Goal: Task Accomplishment & Management: Complete application form

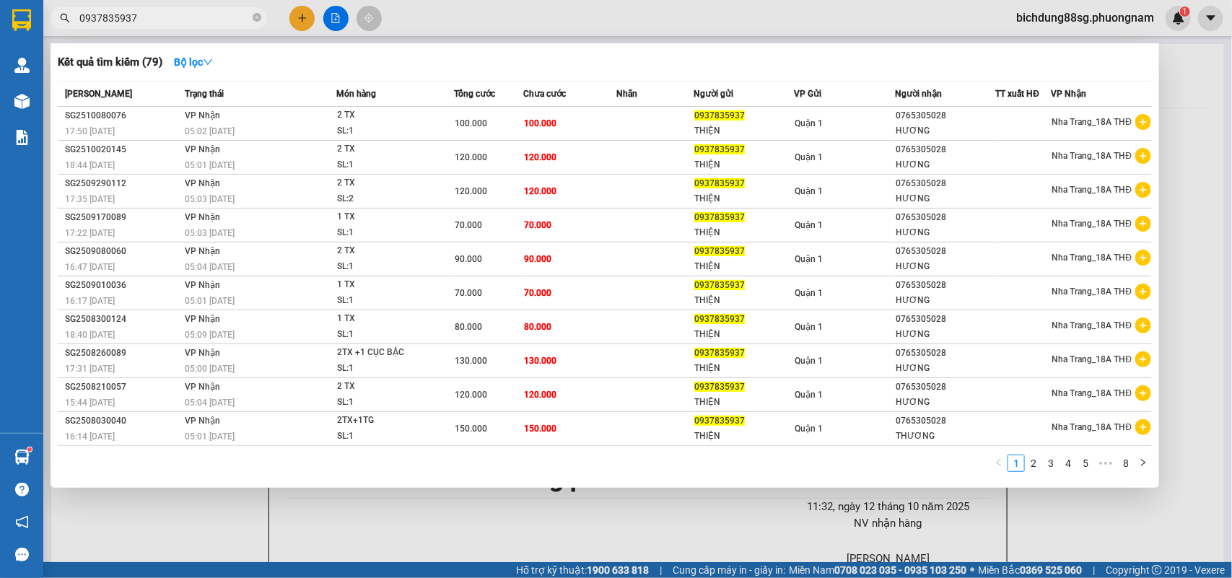
click at [294, 13] on div at bounding box center [616, 289] width 1232 height 578
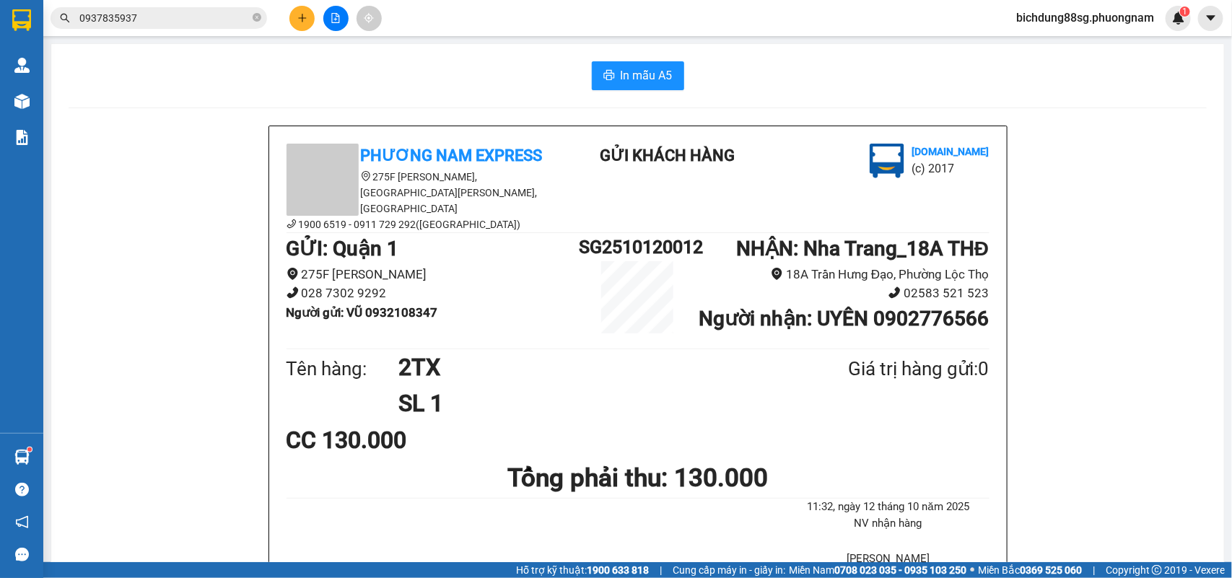
click at [294, 13] on button at bounding box center [301, 18] width 25 height 25
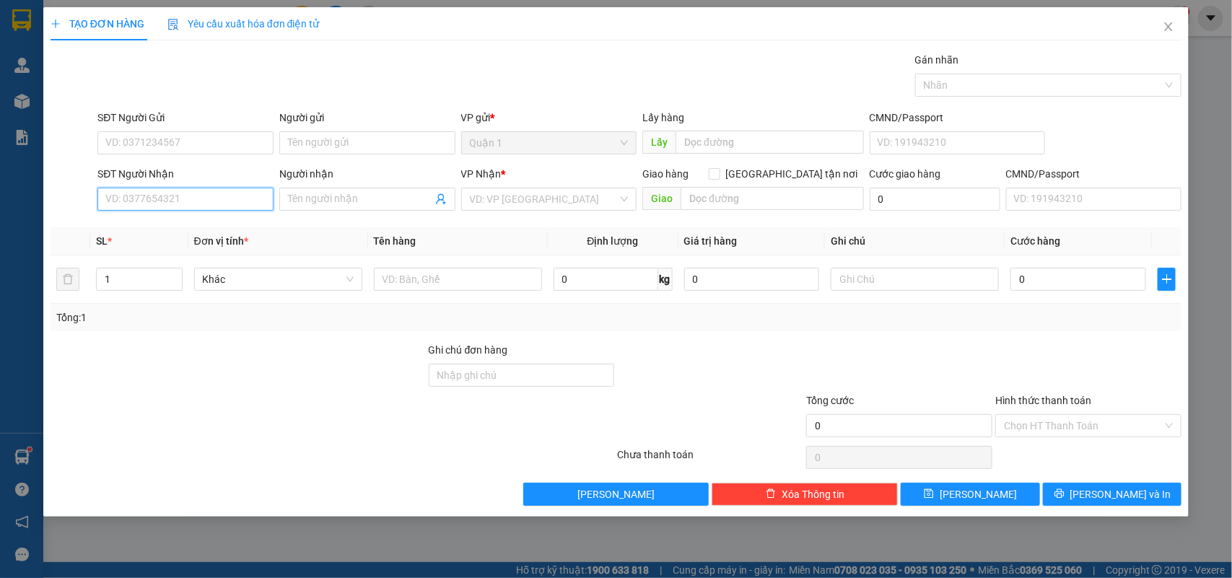
click at [182, 188] on input "SĐT Người Nhận" at bounding box center [185, 199] width 176 height 23
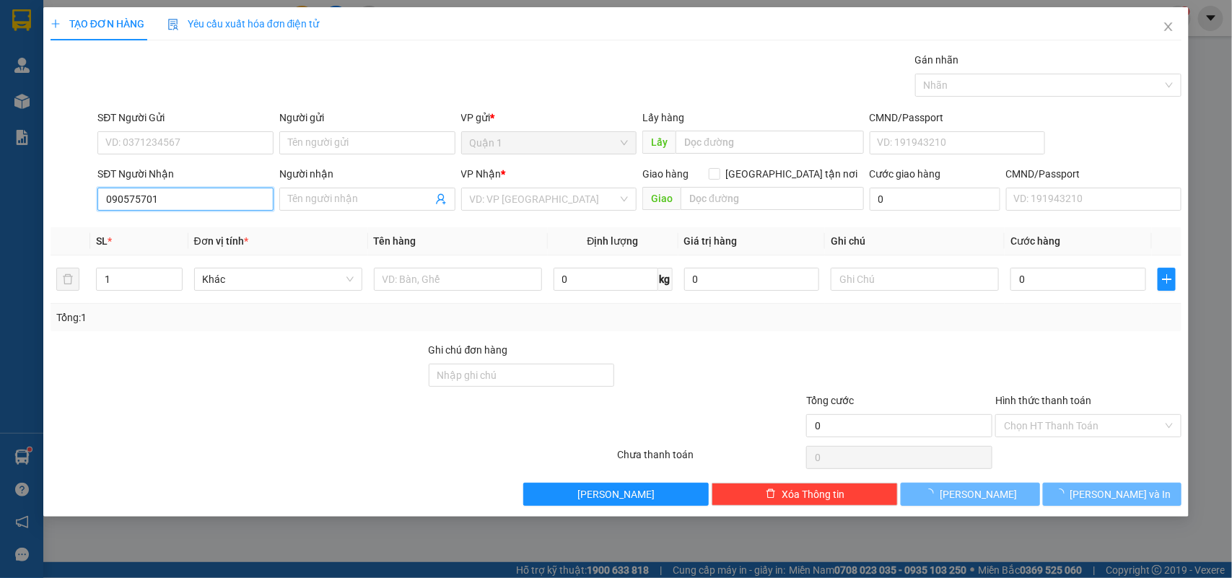
type input "0905757011"
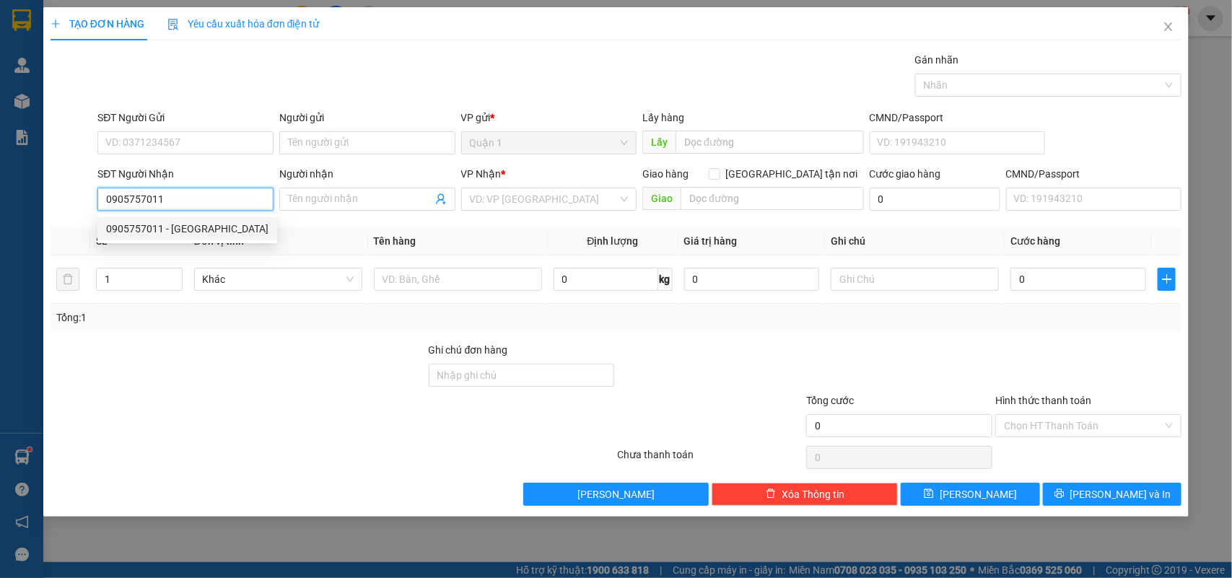
click at [163, 227] on div "0905757011 - HÀ" at bounding box center [187, 229] width 162 height 16
type input "HÀ"
type input "0905757011"
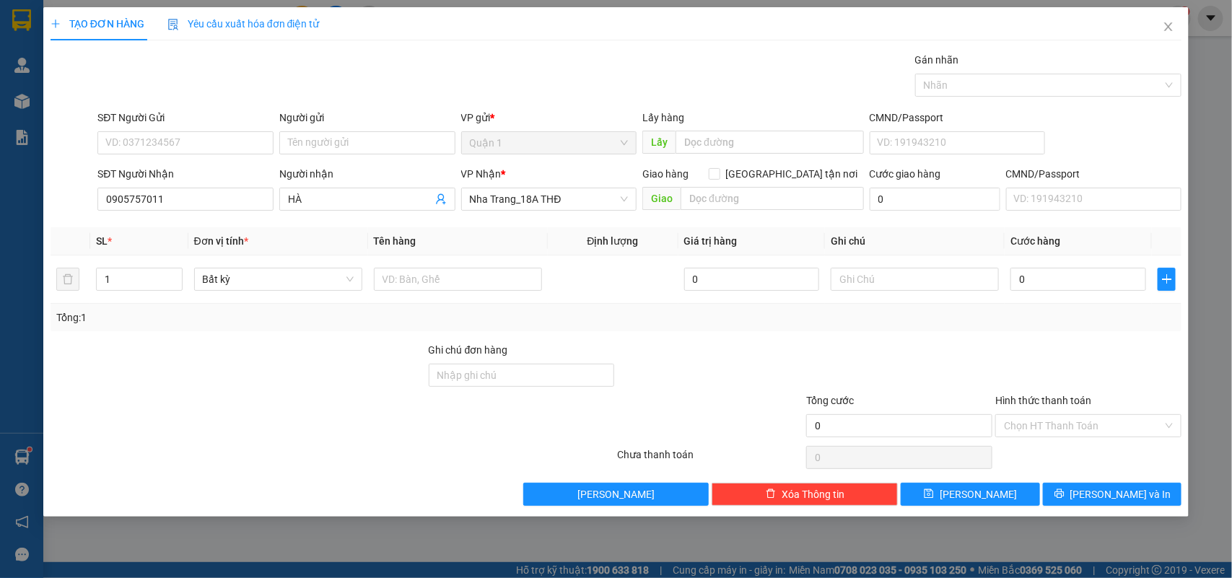
click at [181, 116] on div "SĐT Người Gửi" at bounding box center [185, 118] width 176 height 16
click at [181, 131] on input "SĐT Người Gửi" at bounding box center [185, 142] width 176 height 23
click at [170, 152] on input "SĐT Người Gửi" at bounding box center [185, 142] width 176 height 23
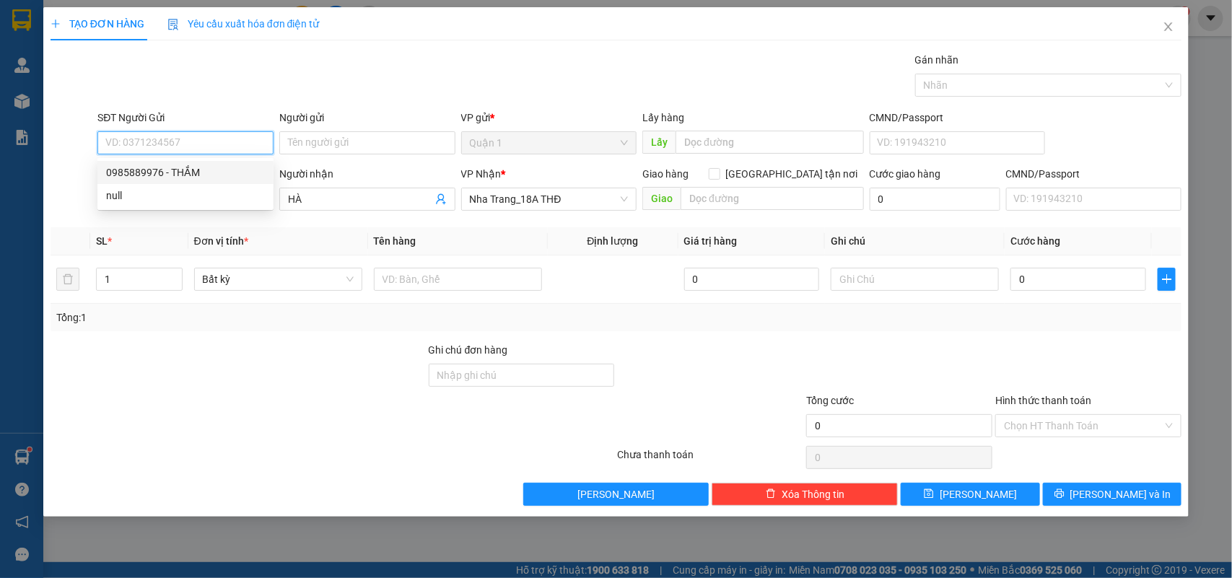
click at [211, 163] on div "0985889976 - THẮM" at bounding box center [185, 172] width 176 height 23
type input "0985889976"
type input "THẮM"
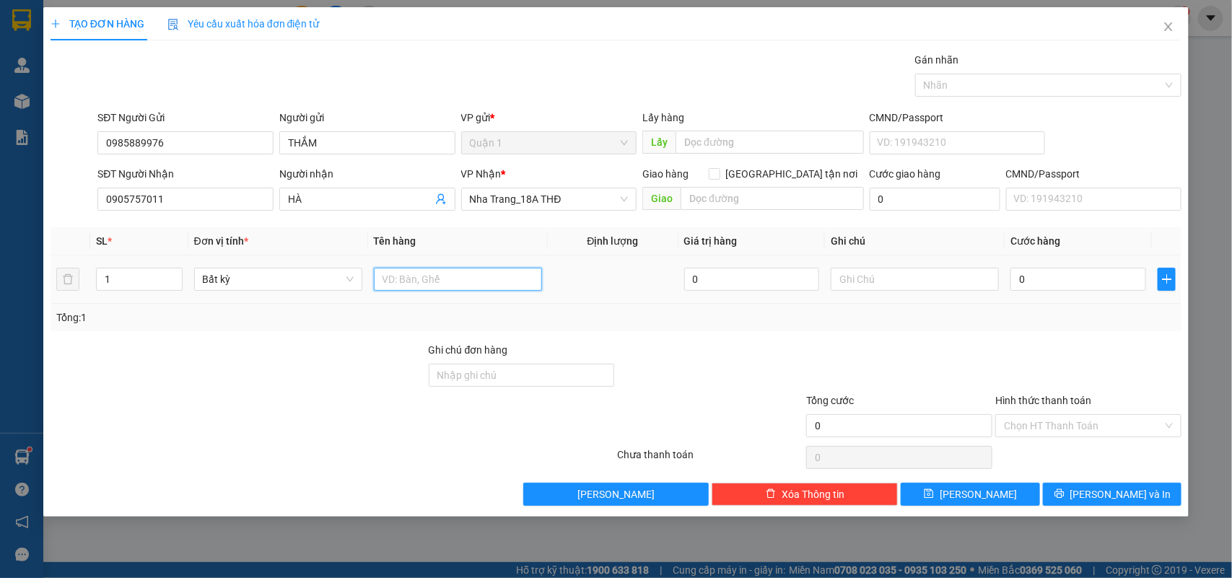
click at [442, 287] on input "text" at bounding box center [458, 279] width 168 height 23
type input "1"
click at [442, 281] on input "1 bao" at bounding box center [458, 279] width 168 height 23
click at [514, 282] on input "1 BAO" at bounding box center [458, 279] width 168 height 23
type input "1 BAO TRẮNG"
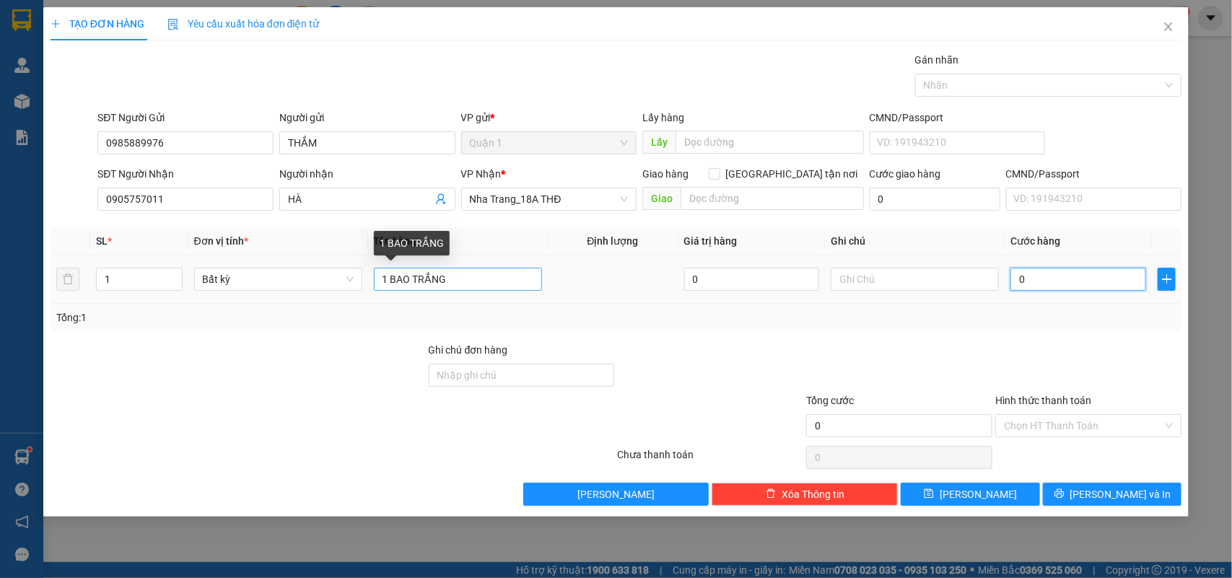
type input "5"
type input "50"
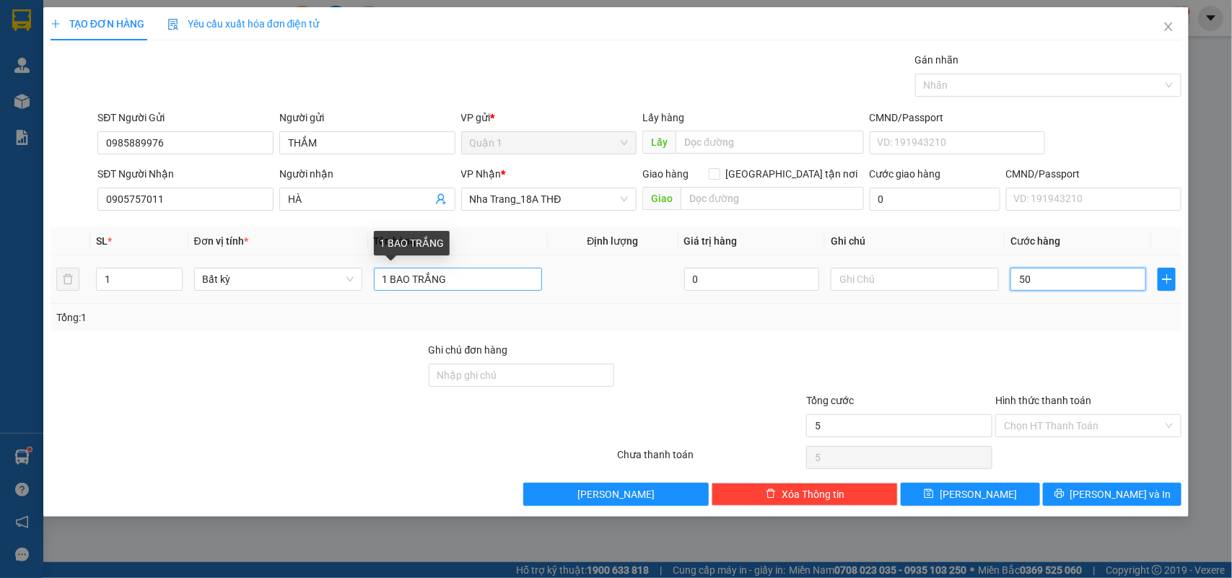
type input "50"
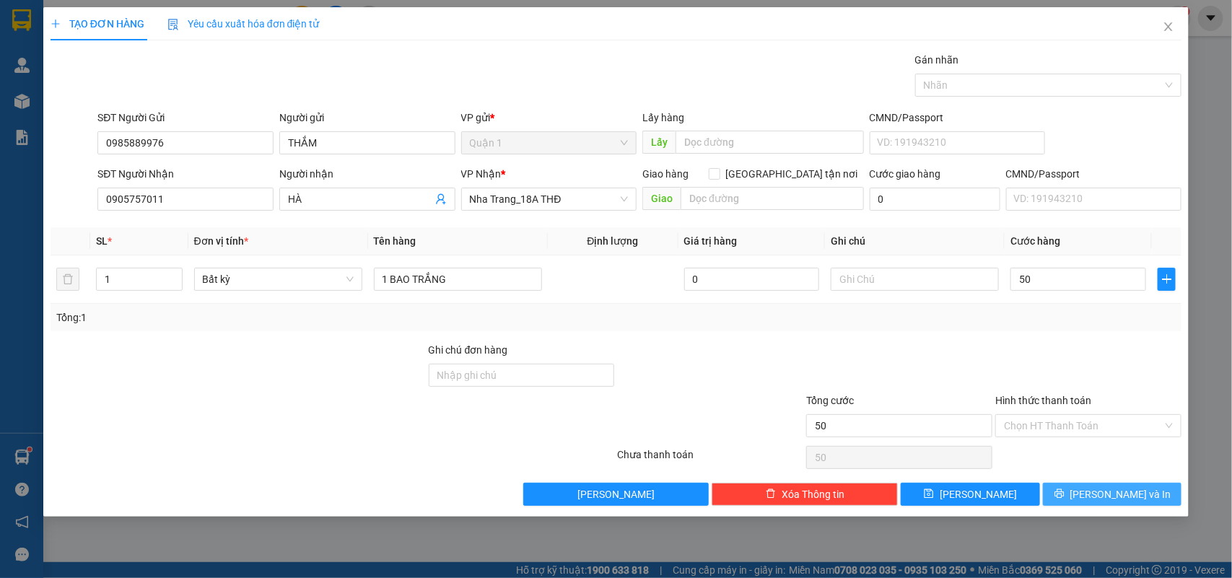
type input "50.000"
click at [1156, 500] on button "[PERSON_NAME] và In" at bounding box center [1112, 494] width 139 height 23
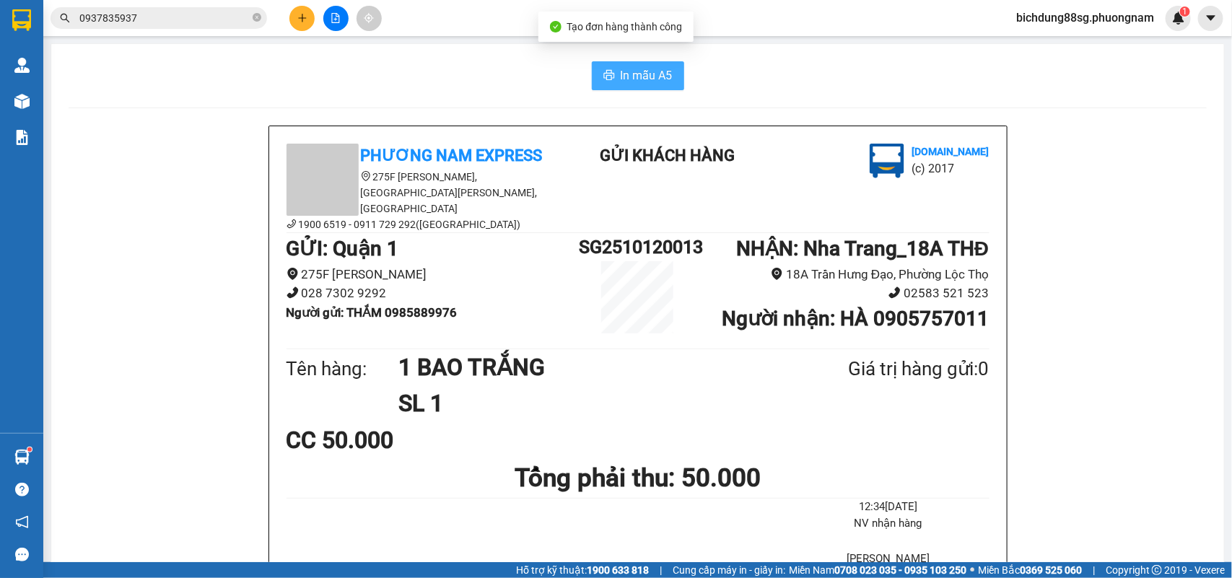
click at [620, 76] on span "In mẫu A5" at bounding box center [646, 75] width 52 height 18
click at [305, 2] on div "Kết quả tìm kiếm ( 79 ) Bộ lọc Mã ĐH Trạng thái Món hàng Tổng cước Chưa cước Nh…" at bounding box center [616, 18] width 1232 height 36
click at [304, 4] on div "Kết quả tìm kiếm ( 79 ) Bộ lọc Mã ĐH Trạng thái Món hàng Tổng cước Chưa cước Nh…" at bounding box center [616, 18] width 1232 height 36
click at [303, 7] on button at bounding box center [301, 18] width 25 height 25
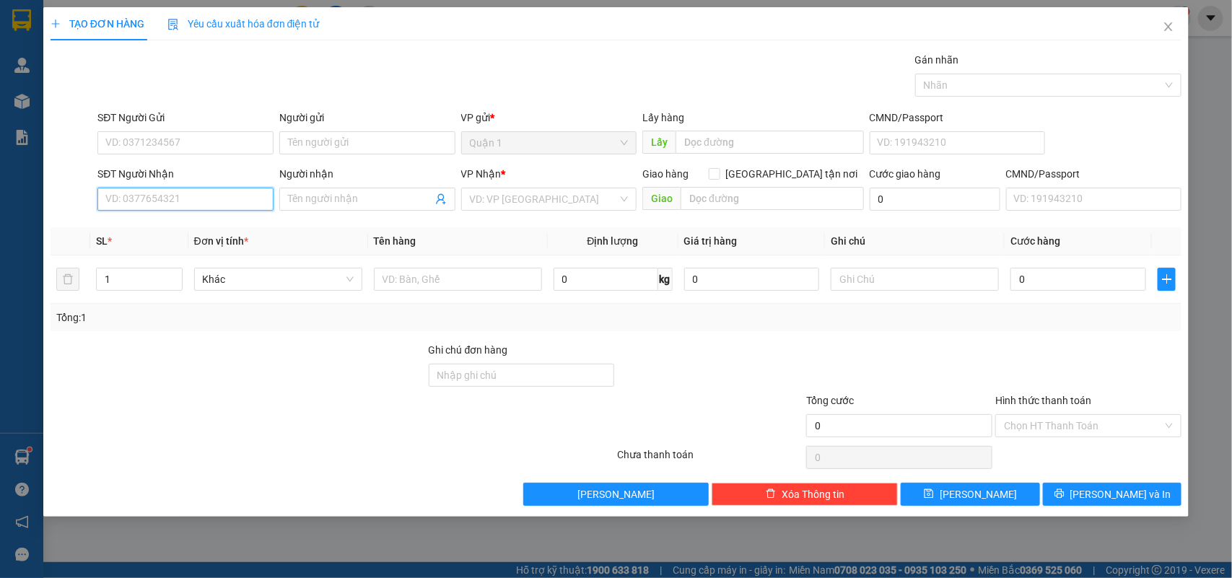
click at [150, 192] on input "SĐT Người Nhận" at bounding box center [185, 199] width 176 height 23
click at [164, 225] on div "0935411789 - NHẬT QUANG" at bounding box center [187, 229] width 162 height 16
type input "0935411789"
type input "[PERSON_NAME]"
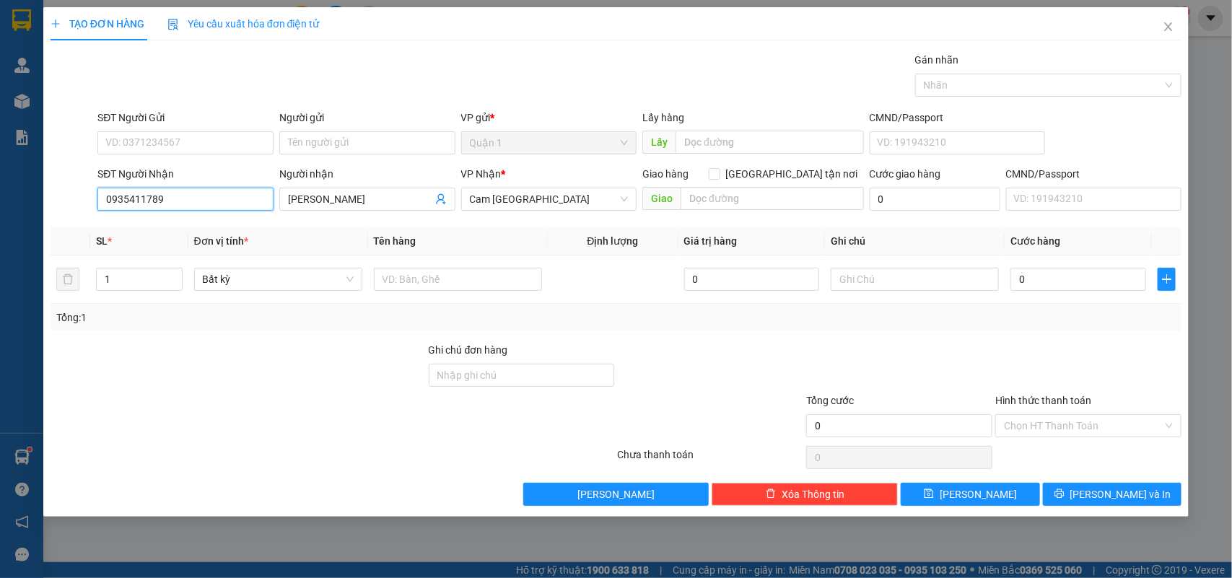
type input "0935411789"
click at [267, 128] on div "SĐT Người Gửi" at bounding box center [185, 121] width 176 height 22
click at [423, 283] on input "text" at bounding box center [458, 279] width 168 height 23
type input "1H"
click at [1056, 292] on div "0" at bounding box center [1078, 279] width 136 height 29
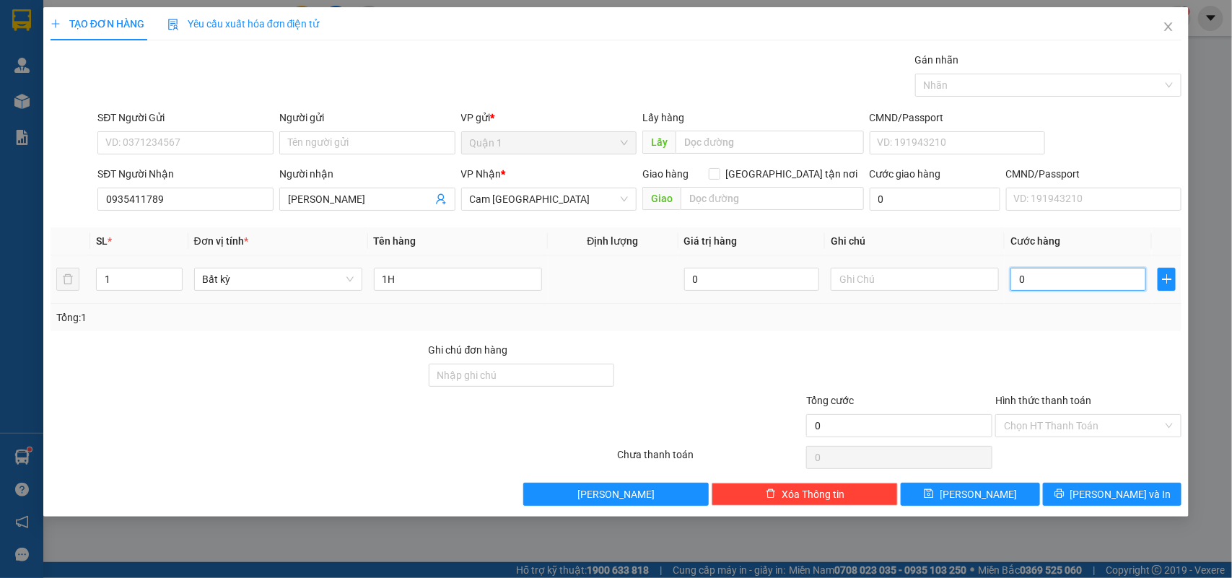
click at [1064, 289] on input "0" at bounding box center [1078, 279] width 136 height 23
type input "2"
type input "20"
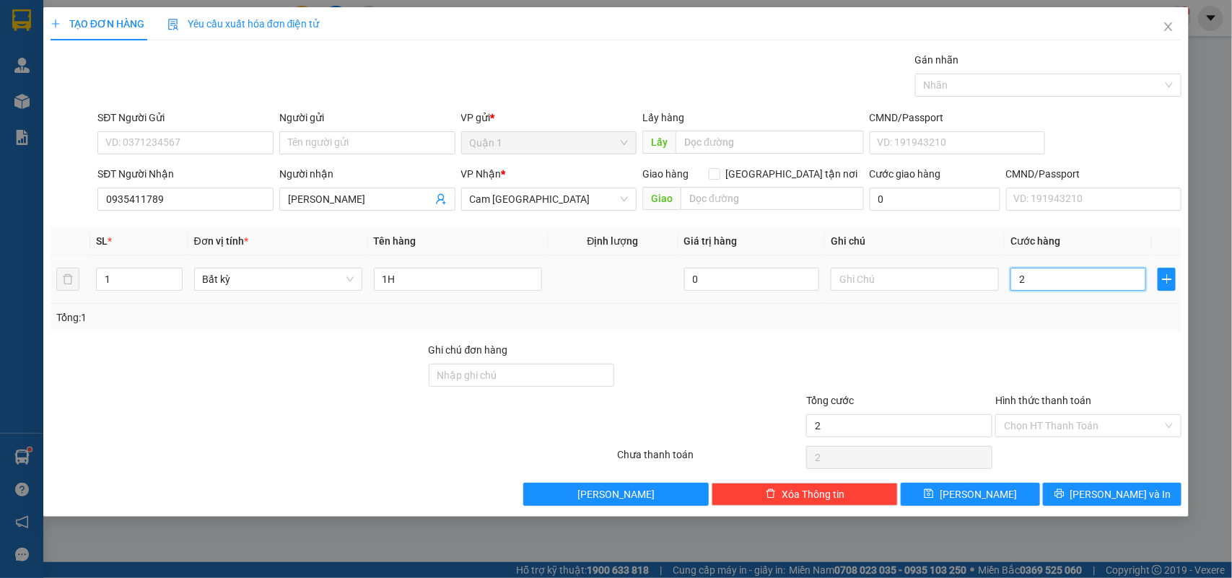
type input "20"
type input "20.000"
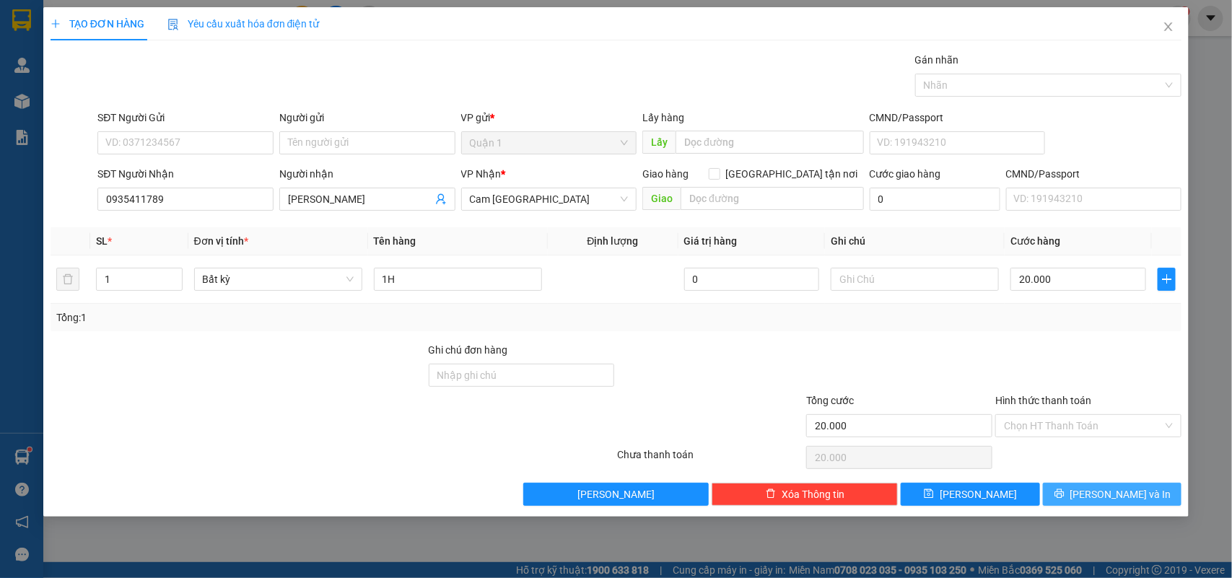
click at [1086, 487] on button "[PERSON_NAME] và In" at bounding box center [1112, 494] width 139 height 23
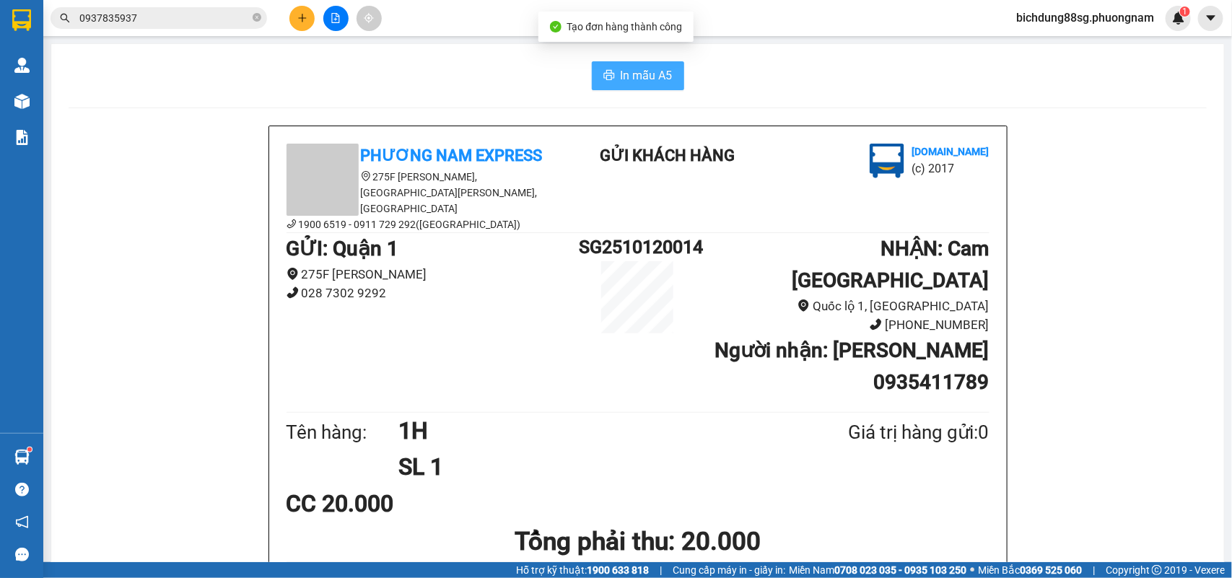
click at [630, 61] on button "In mẫu A5" at bounding box center [638, 75] width 92 height 29
click at [297, 17] on icon "plus" at bounding box center [302, 18] width 10 height 10
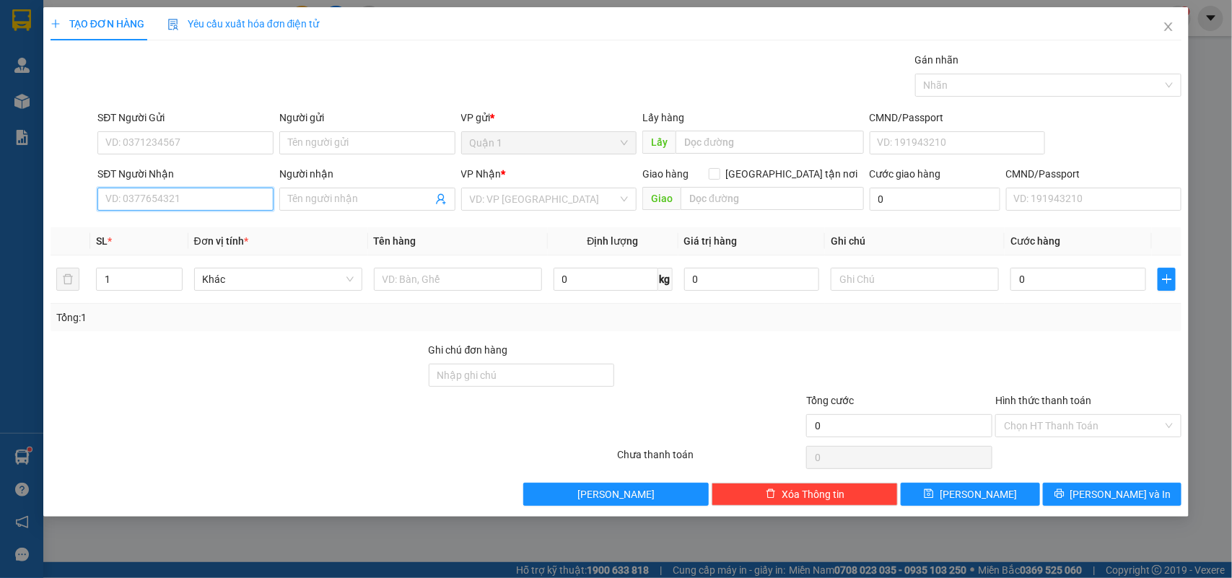
click at [174, 191] on input "SĐT Người Nhận" at bounding box center [185, 199] width 176 height 23
type input "0"
click at [1178, 13] on span "Close" at bounding box center [1168, 27] width 40 height 40
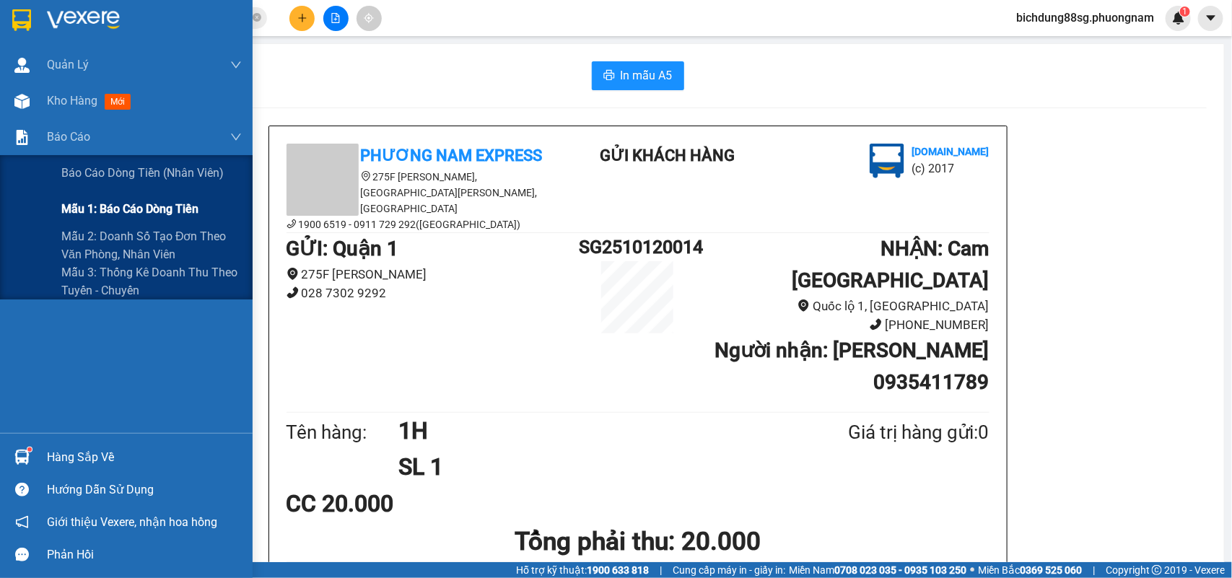
click at [141, 218] on span "Mẫu 1: Báo cáo dòng tiền" at bounding box center [129, 209] width 137 height 18
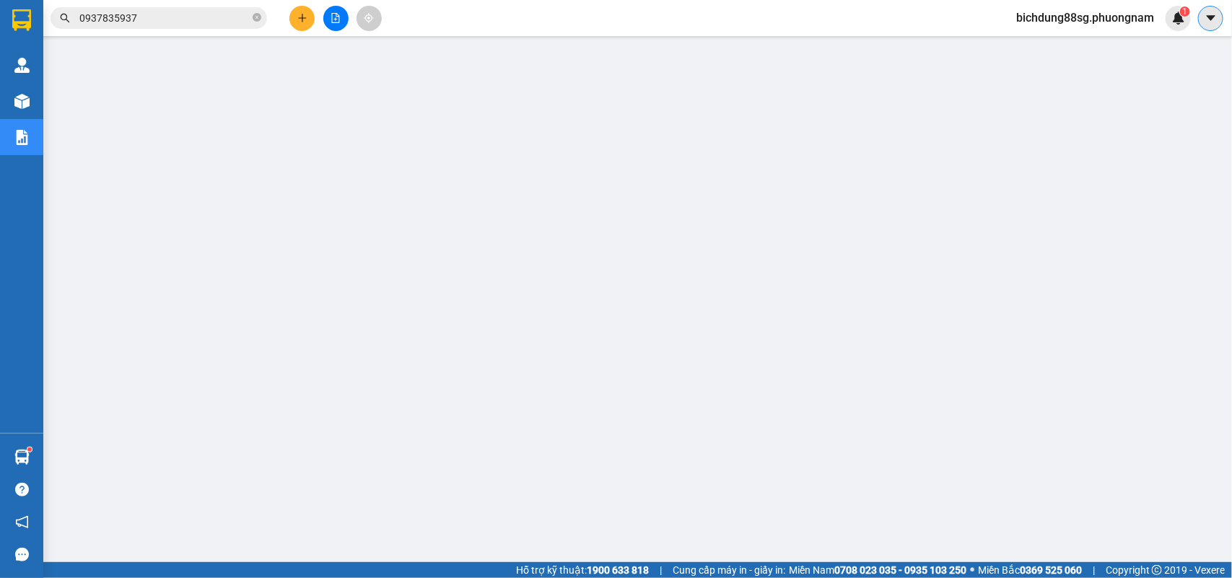
click at [1210, 19] on icon "caret-down" at bounding box center [1210, 18] width 13 height 13
click at [1071, 18] on span "bichdung88sg.phuongnam" at bounding box center [1084, 18] width 161 height 18
click at [1046, 38] on span "Đăng xuất" at bounding box center [1090, 45] width 132 height 16
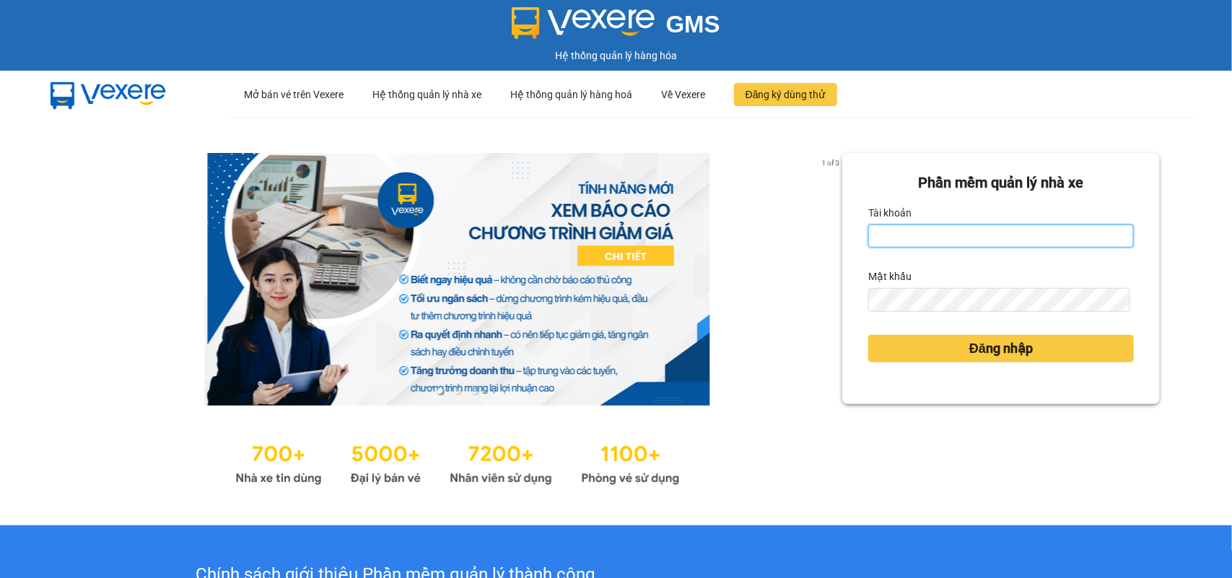
click at [917, 228] on input "Tài khoản" at bounding box center [1001, 235] width 266 height 23
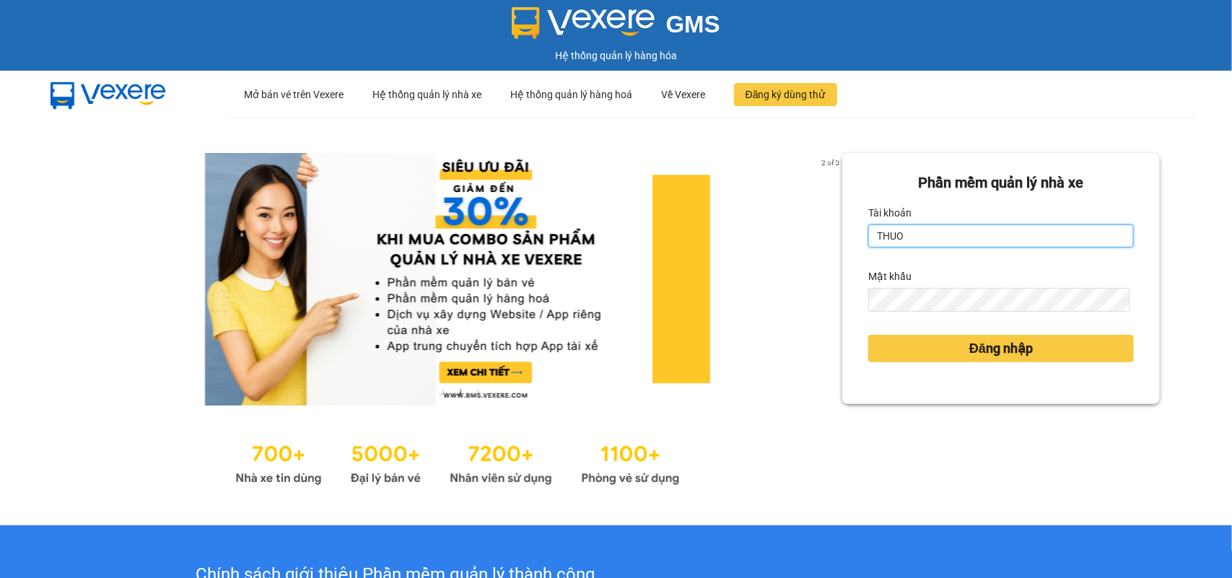
type input "thuong.phuongnam"
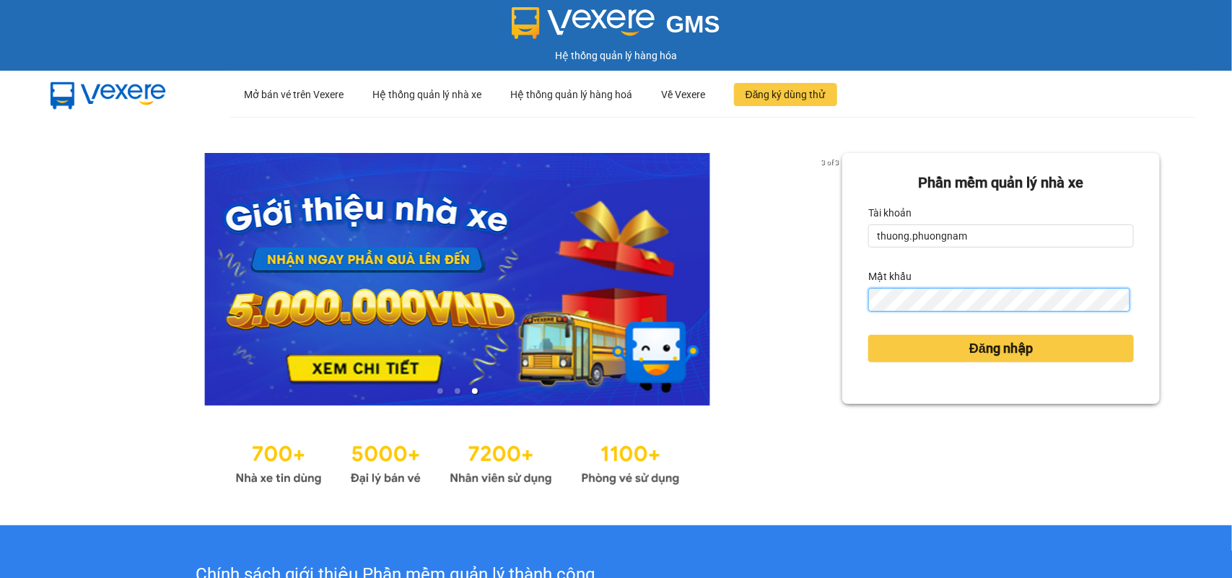
click at [868, 335] on button "Đăng nhập" at bounding box center [1001, 348] width 266 height 27
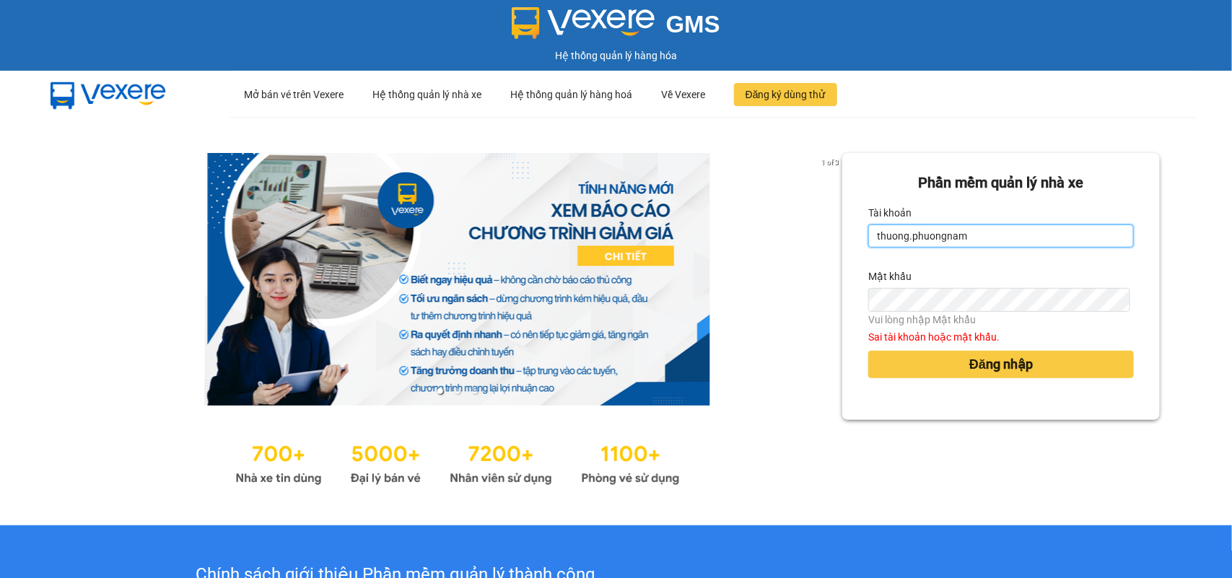
click at [993, 239] on input "thuong.phuongnam" at bounding box center [1001, 235] width 266 height 23
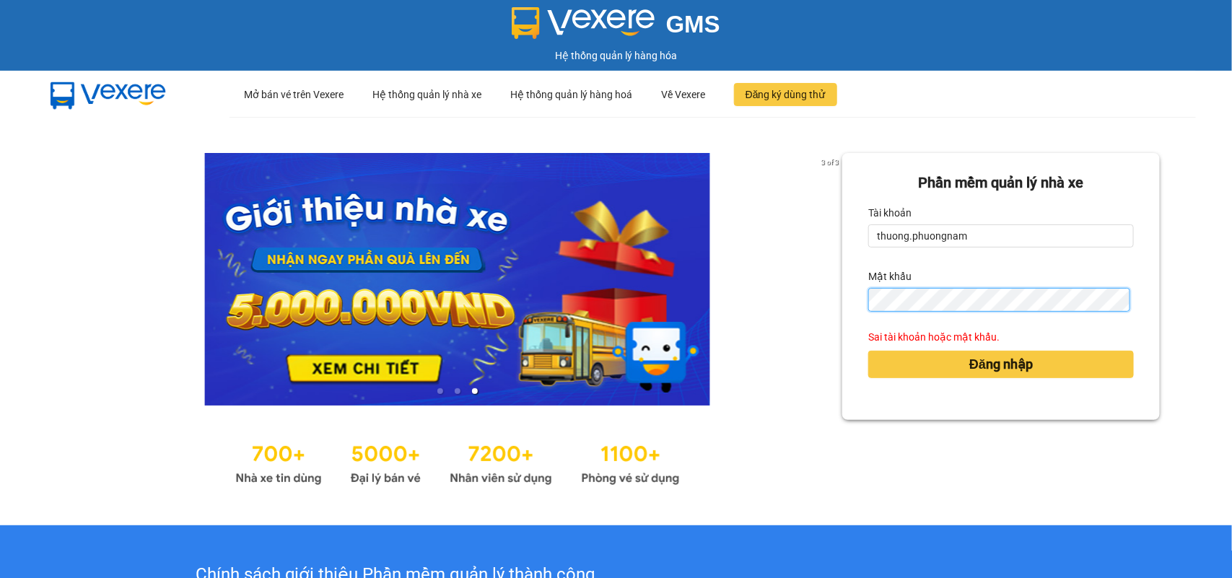
click at [868, 351] on button "Đăng nhập" at bounding box center [1001, 364] width 266 height 27
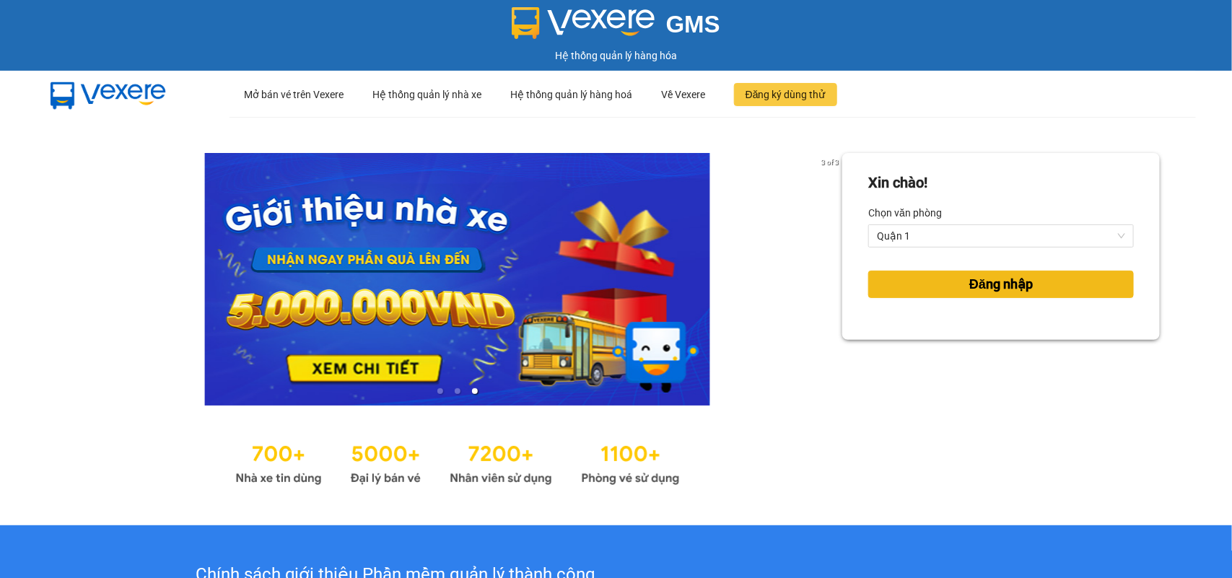
click at [945, 284] on button "Đăng nhập" at bounding box center [1001, 284] width 266 height 27
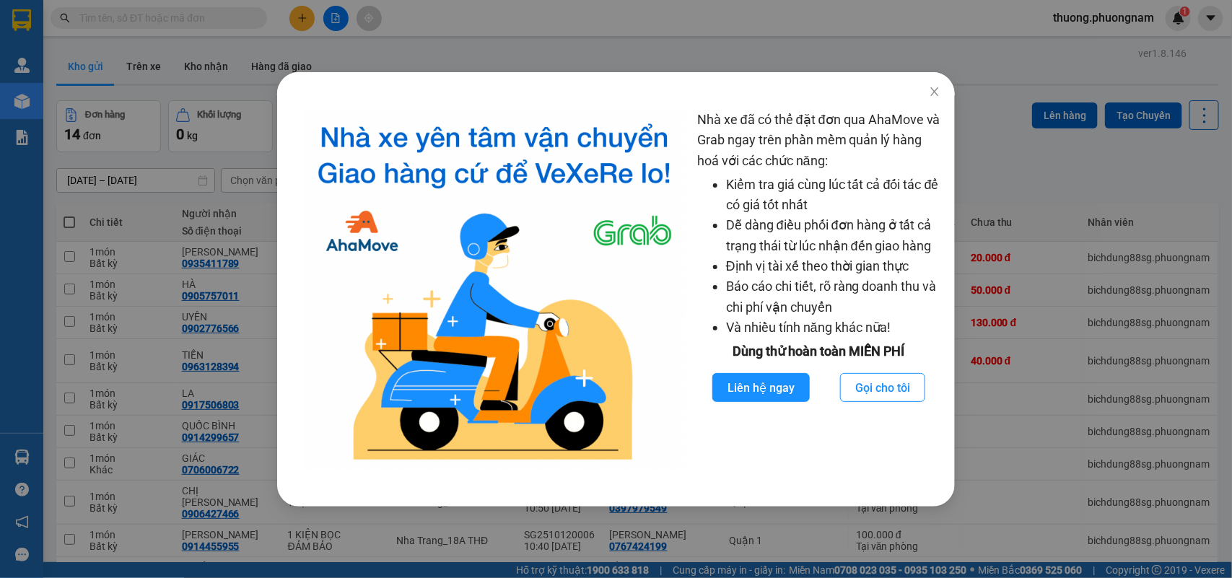
click at [934, 63] on div "Nhà xe đã có thể đặt đơn qua AhaMove và Grab ngay trên phần mềm quản lý hàng ho…" at bounding box center [616, 289] width 1232 height 578
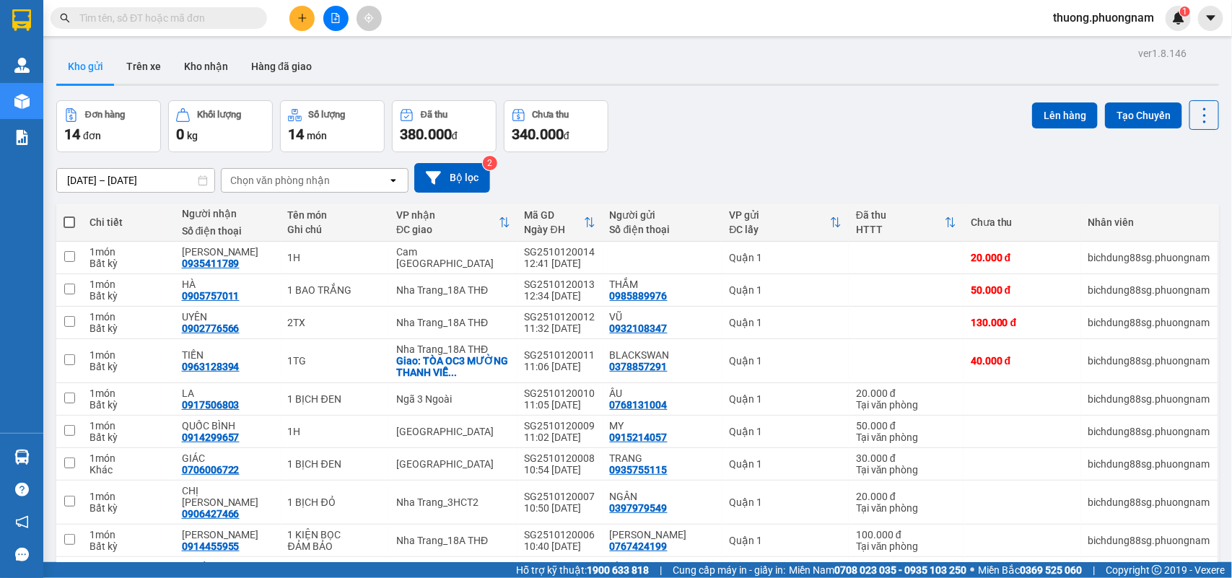
click at [929, 78] on body "Kết quả tìm kiếm ( 0 ) Bộ lọc No Data thuong.phuongnam 1 Quản [PERSON_NAME] lý …" at bounding box center [616, 289] width 1232 height 578
click at [125, 22] on input "text" at bounding box center [164, 18] width 170 height 16
drag, startPoint x: 284, startPoint y: 12, endPoint x: 291, endPoint y: 12, distance: 7.3
click at [290, 12] on div at bounding box center [335, 18] width 108 height 25
click at [291, 12] on button at bounding box center [301, 18] width 25 height 25
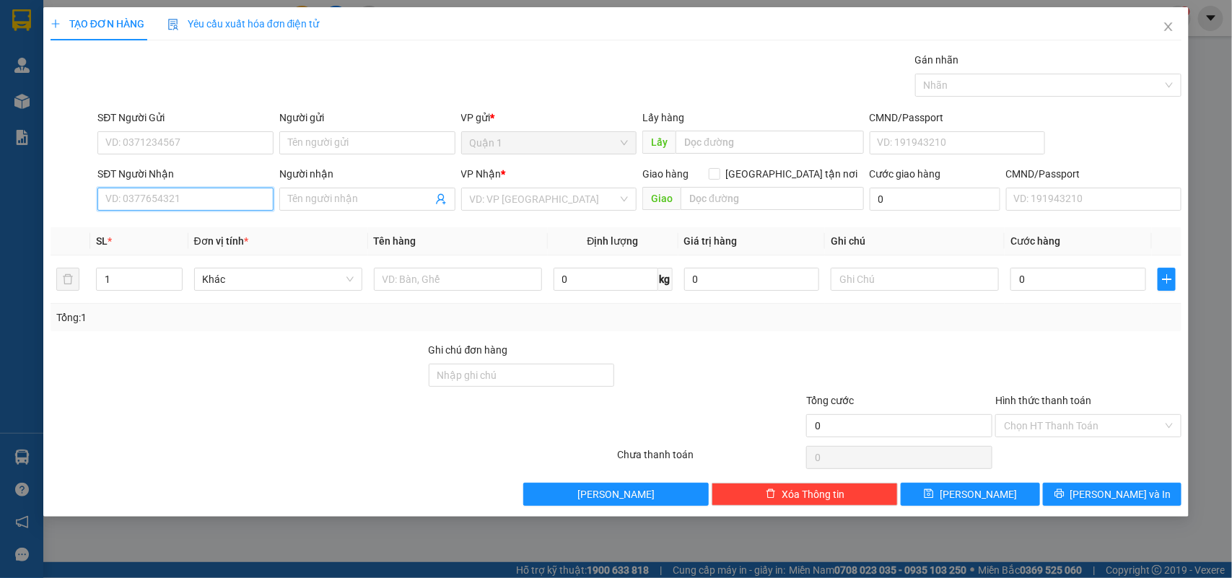
click at [153, 193] on input "SĐT Người Nhận" at bounding box center [185, 199] width 176 height 23
click at [170, 217] on div "0979699998 - HÂN" at bounding box center [185, 228] width 176 height 23
type input "0979699998"
type input "HÂN"
type input "0979699998"
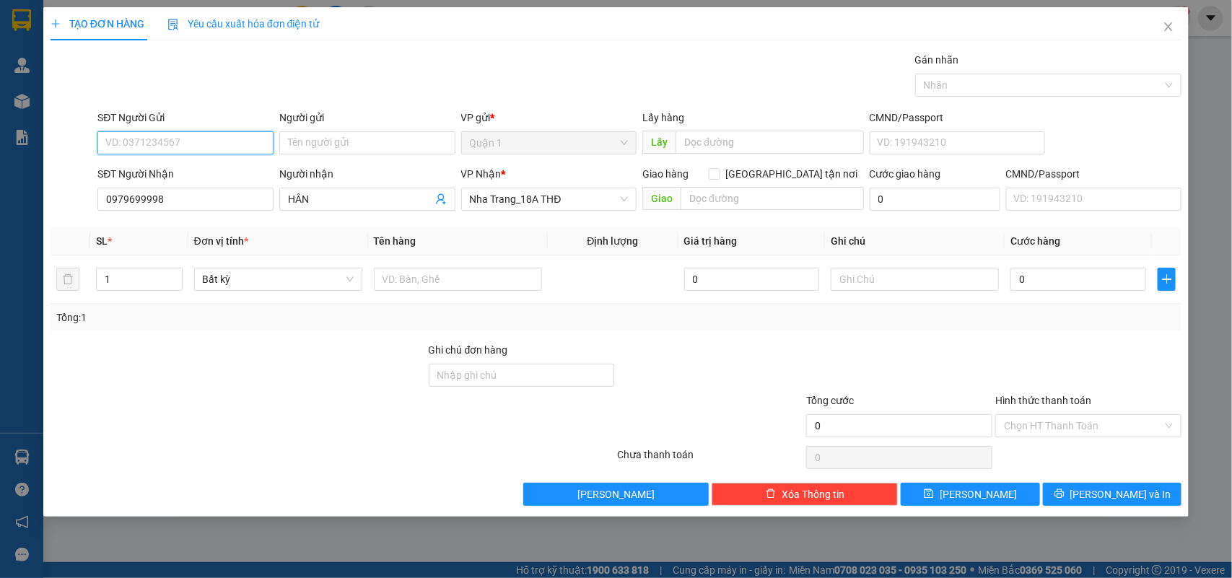
click at [197, 145] on input "SĐT Người Gửi" at bounding box center [185, 142] width 176 height 23
click at [185, 171] on div "0902047479 - [GEOGRAPHIC_DATA]" at bounding box center [187, 172] width 162 height 16
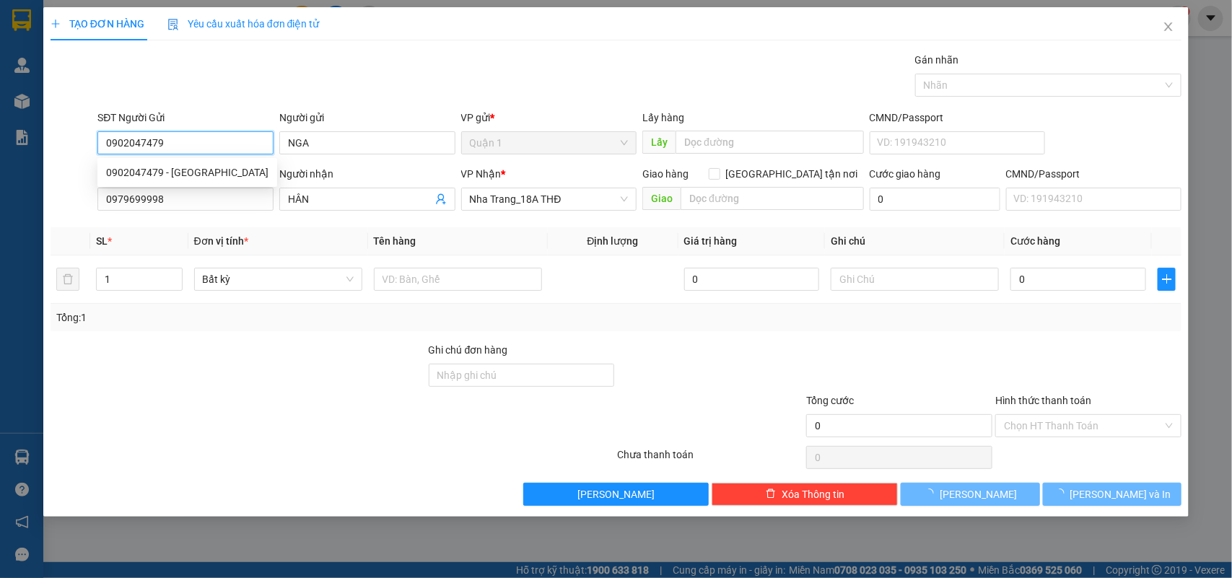
type input "0902047479"
type input "NGA"
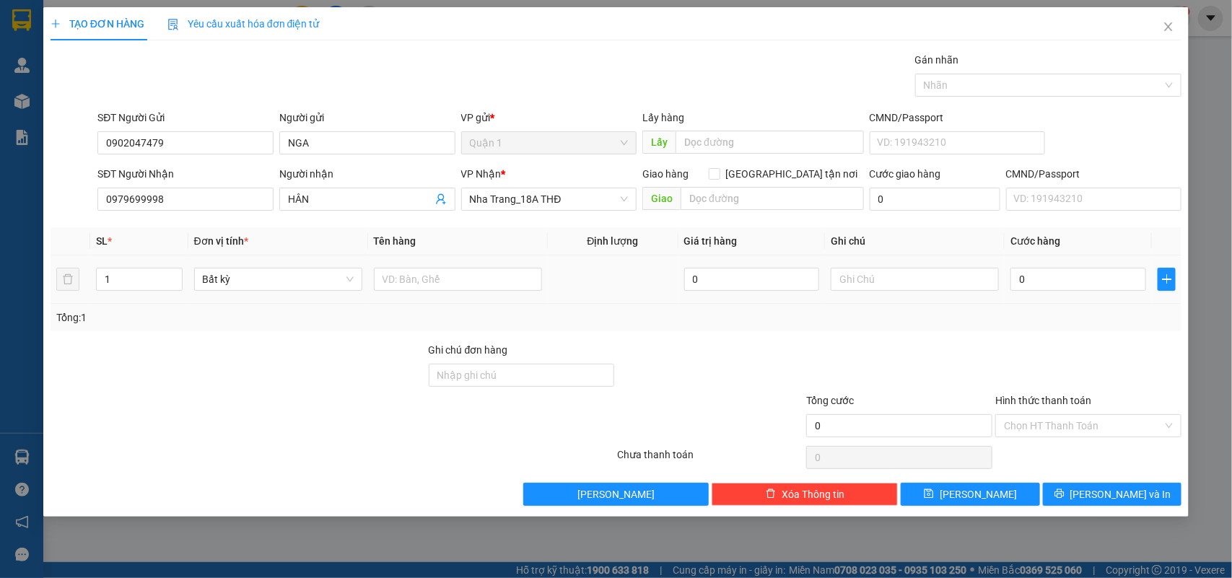
click at [459, 293] on div at bounding box center [458, 279] width 168 height 29
click at [459, 279] on input "text" at bounding box center [458, 279] width 168 height 23
type input "1TX"
click at [1058, 276] on input "0" at bounding box center [1078, 279] width 136 height 23
type input "5"
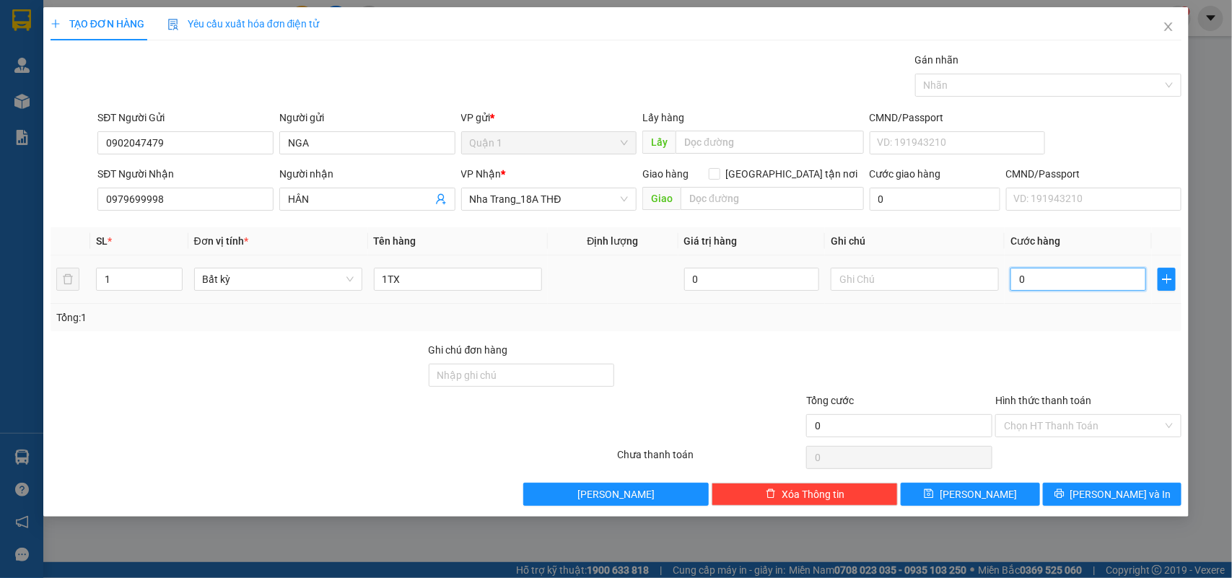
type input "5"
type input "50"
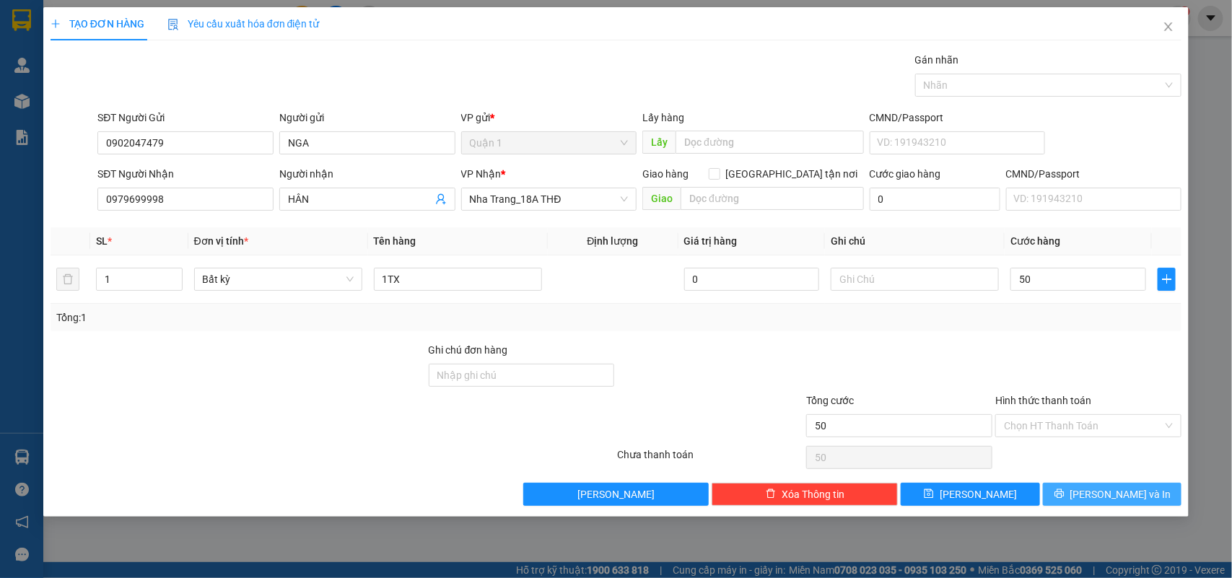
type input "50.000"
click at [1113, 485] on button "[PERSON_NAME] và In" at bounding box center [1112, 494] width 139 height 23
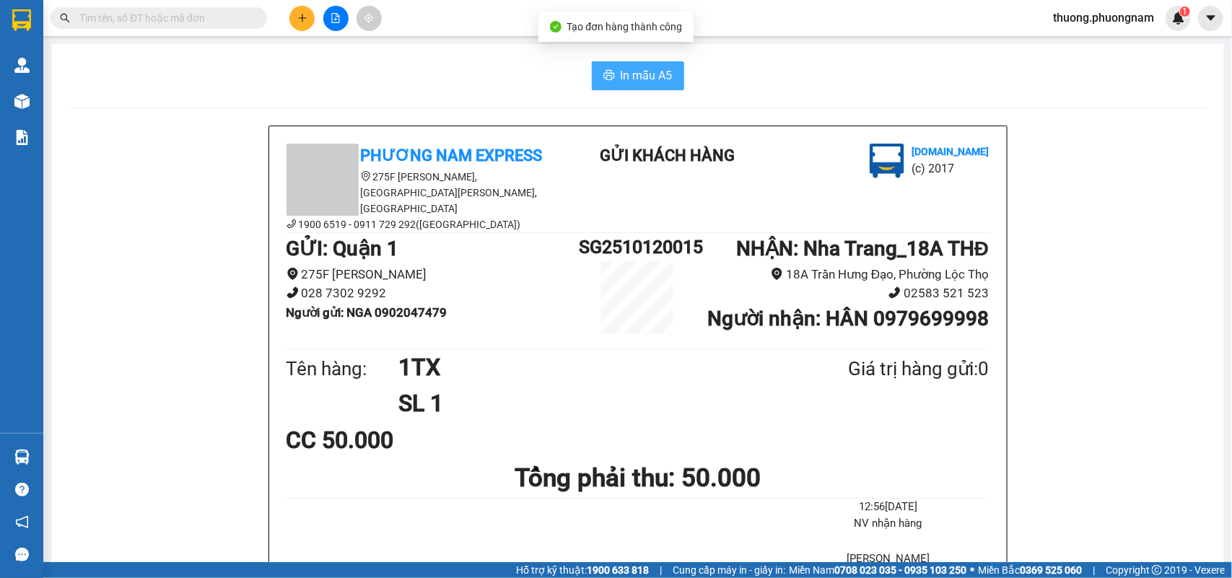
click at [625, 81] on span "In mẫu A5" at bounding box center [646, 75] width 52 height 18
click at [229, 17] on input "text" at bounding box center [164, 18] width 170 height 16
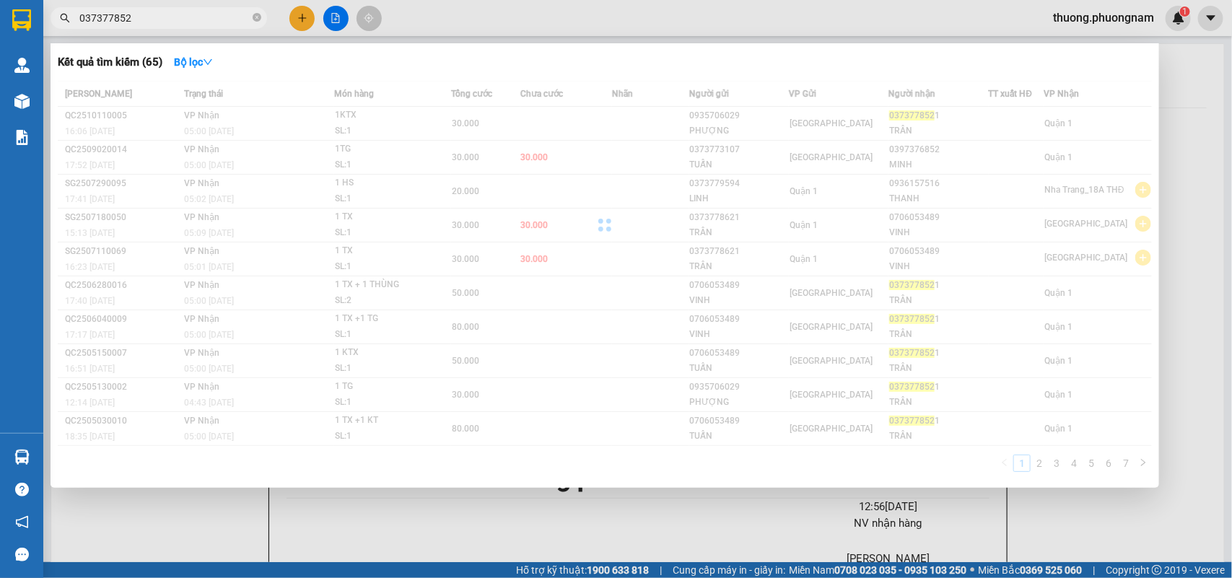
type input "0373778521"
